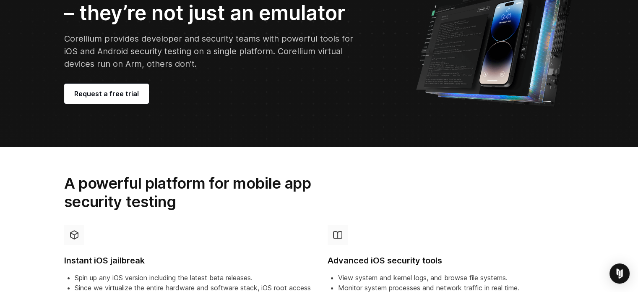
scroll to position [104, 0]
click at [102, 92] on span "Request a free trial" at bounding box center [106, 93] width 65 height 10
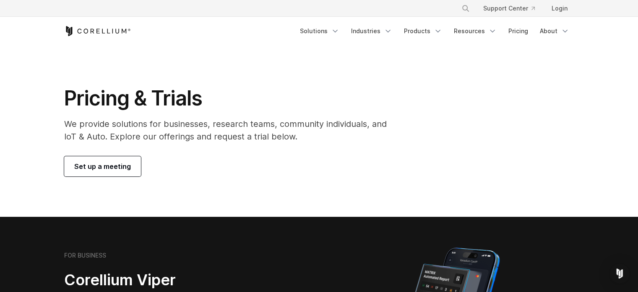
click at [108, 170] on span "Set up a meeting" at bounding box center [102, 166] width 57 height 10
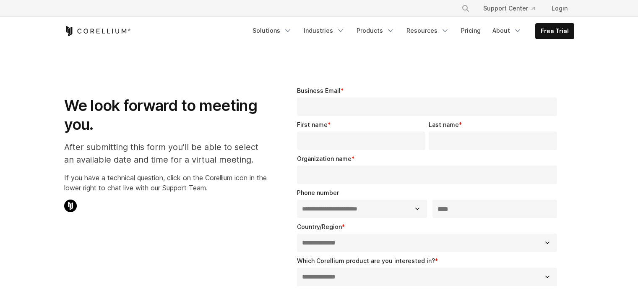
select select "**"
